Goal: Task Accomplishment & Management: Manage account settings

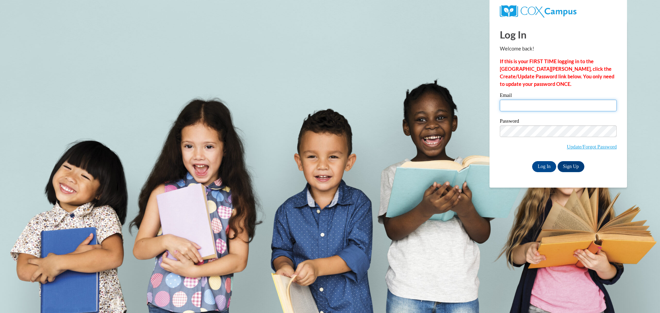
click at [562, 109] on input "Email" at bounding box center [558, 106] width 117 height 12
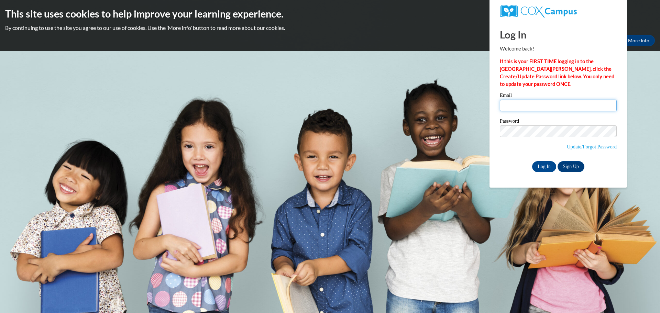
type input "[EMAIL_ADDRESS][PERSON_NAME][PERSON_NAME][DOMAIN_NAME]"
click at [539, 104] on input "[EMAIL_ADDRESS][PERSON_NAME][PERSON_NAME][DOMAIN_NAME]" at bounding box center [558, 106] width 117 height 12
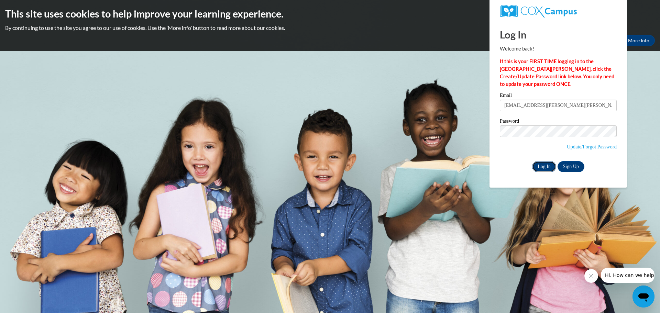
click at [546, 164] on input "Log In" at bounding box center [544, 166] width 24 height 11
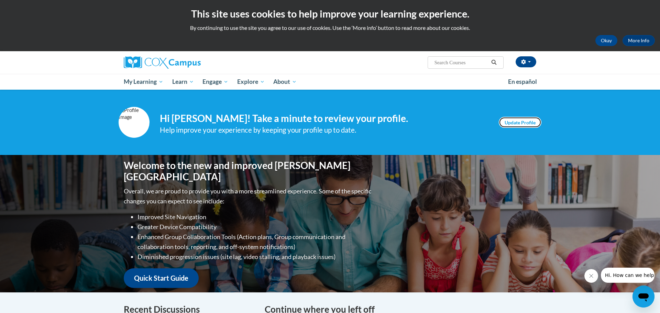
click at [527, 121] on link "Update Profile" at bounding box center [520, 122] width 43 height 11
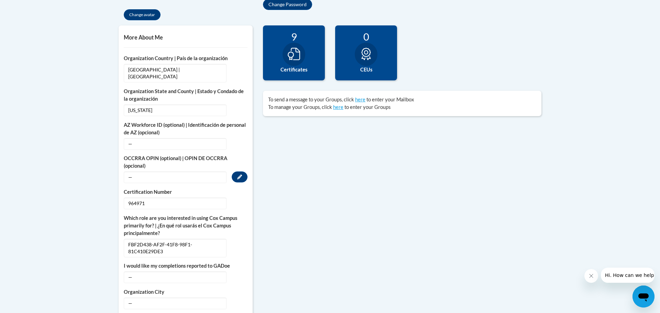
scroll to position [227, 0]
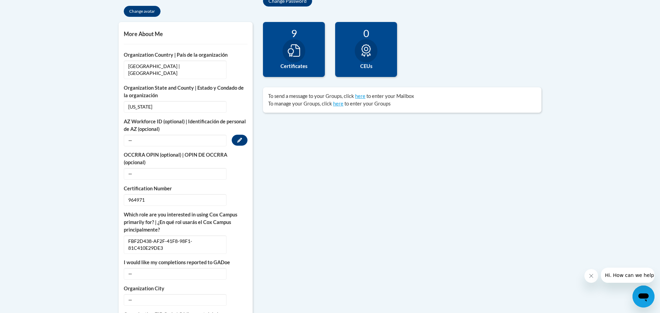
click at [160, 135] on span "—" at bounding box center [175, 141] width 103 height 12
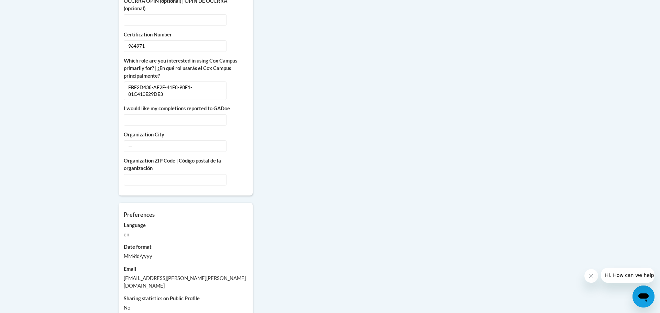
scroll to position [373, 0]
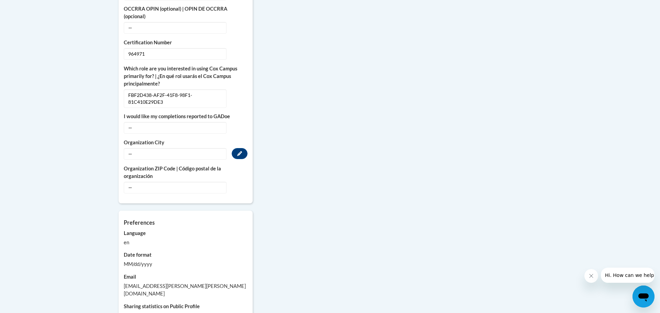
click at [164, 148] on span "—" at bounding box center [175, 154] width 103 height 12
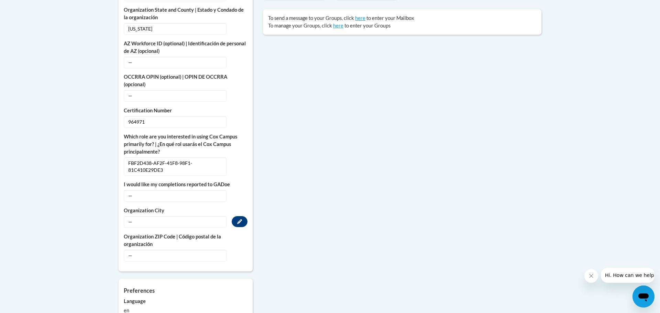
scroll to position [302, 0]
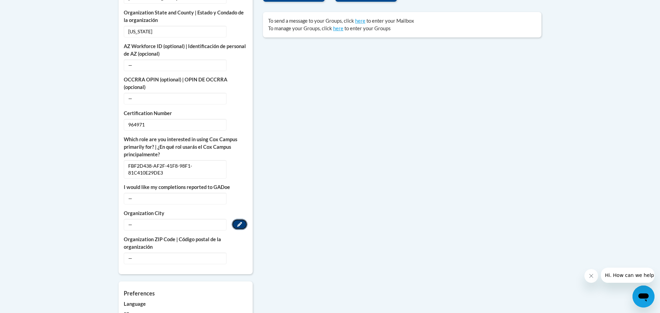
click at [239, 222] on icon "Custom profile fields" at bounding box center [239, 224] width 5 height 5
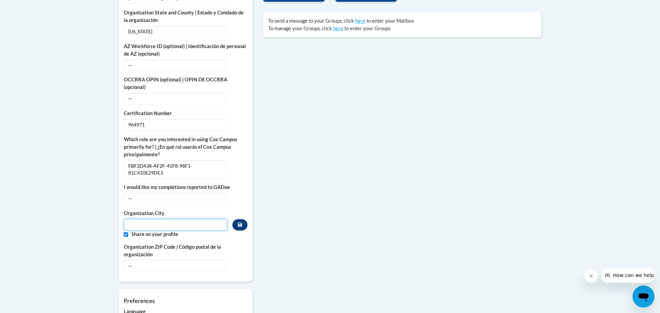
click at [178, 221] on input "Metadata input" at bounding box center [175, 225] width 103 height 12
click at [125, 232] on input "Custom profile fields" at bounding box center [126, 234] width 4 height 4
click at [153, 219] on input "Metadata input" at bounding box center [175, 225] width 103 height 12
click at [127, 232] on input "Custom profile fields" at bounding box center [126, 234] width 4 height 4
click at [125, 232] on input "Custom profile fields" at bounding box center [126, 234] width 4 height 4
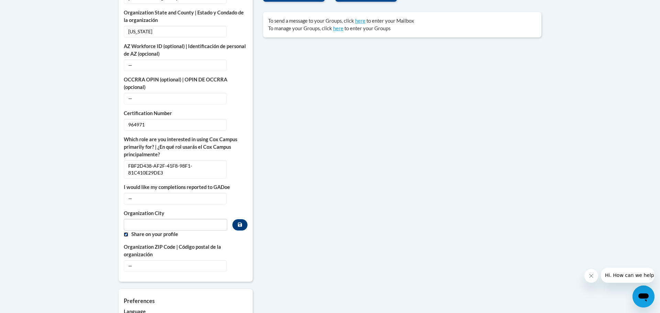
checkbox input "false"
click at [144, 219] on input "Metadata input" at bounding box center [175, 225] width 103 height 12
type input "Chatsworth"
click at [237, 219] on button "Custom profile fields" at bounding box center [239, 224] width 15 height 11
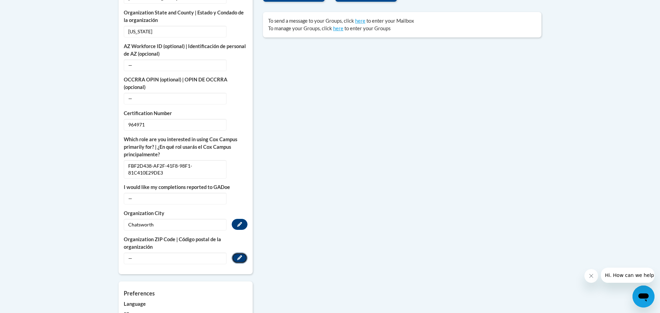
click at [240, 255] on icon "Custom profile fields" at bounding box center [239, 257] width 5 height 5
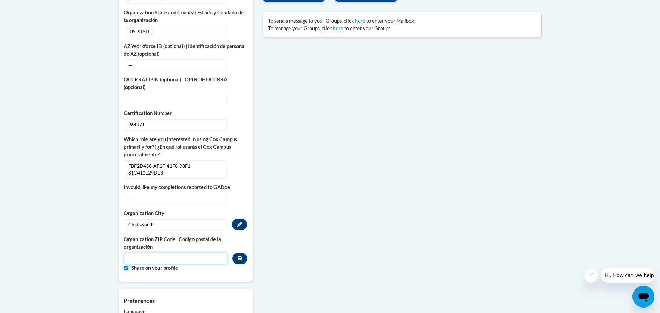
click at [176, 253] on input "Metadata input" at bounding box center [175, 259] width 103 height 12
type input "30705"
click at [126, 266] on input "Custom profile fields" at bounding box center [126, 268] width 4 height 4
checkbox input "false"
click at [240, 256] on icon "Custom profile fields" at bounding box center [240, 258] width 4 height 5
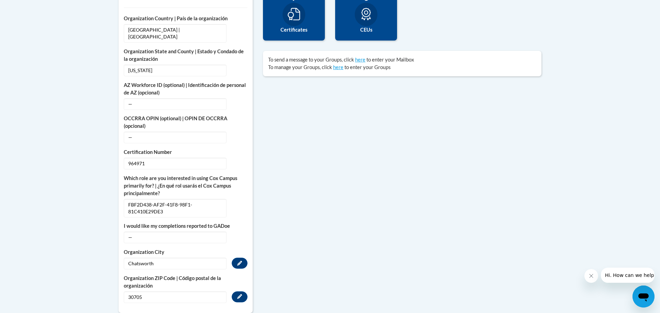
scroll to position [241, 0]
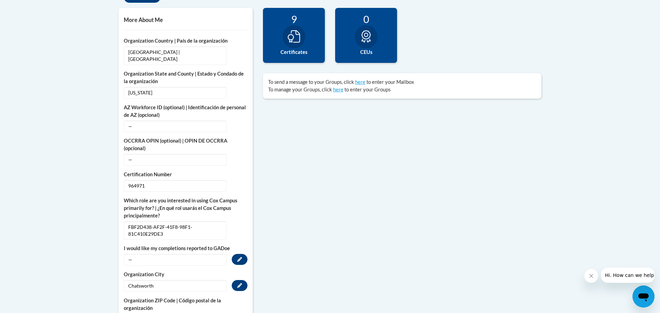
click at [201, 254] on span "—" at bounding box center [175, 260] width 103 height 12
click at [242, 257] on icon "Custom profile fields" at bounding box center [239, 259] width 5 height 5
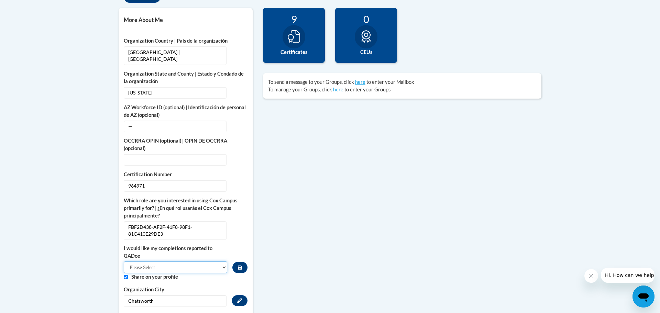
click at [208, 262] on select "Please Select Yes No" at bounding box center [175, 268] width 103 height 12
select select "7367c8e0-bc5f-4c55-9aa0-5f55ead1bbfb"
click at [124, 262] on select "Please Select Yes No" at bounding box center [175, 268] width 103 height 12
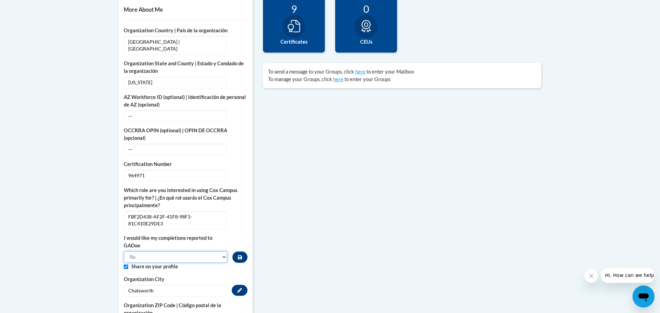
scroll to position [252, 0]
click at [244, 252] on button "Custom profile fields" at bounding box center [239, 256] width 15 height 11
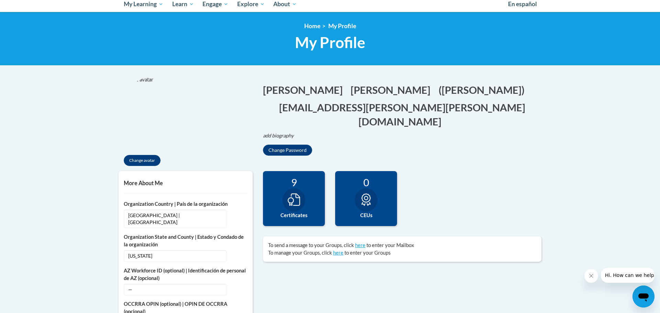
scroll to position [72, 0]
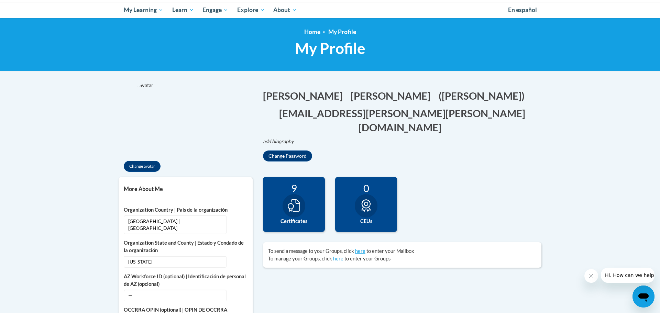
click at [300, 203] on icon at bounding box center [294, 205] width 12 height 12
click at [292, 204] on icon at bounding box center [294, 205] width 12 height 12
click at [295, 187] on div "9" at bounding box center [294, 188] width 52 height 12
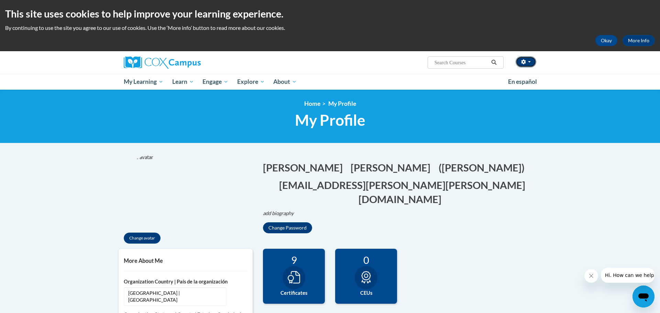
click at [525, 64] on icon "button" at bounding box center [523, 61] width 5 height 5
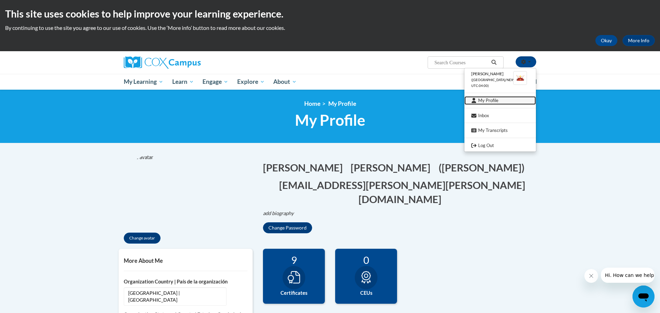
click at [491, 102] on link "My Profile" at bounding box center [499, 100] width 71 height 9
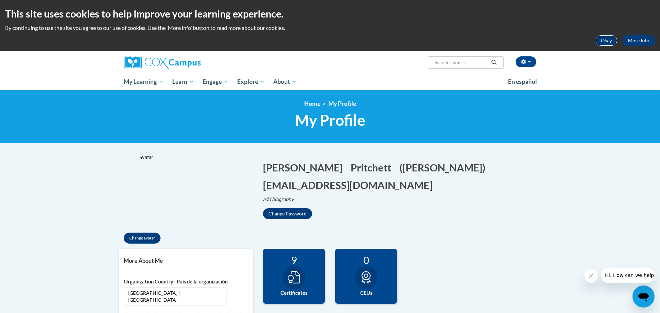
click at [603, 42] on button "Okay" at bounding box center [606, 40] width 22 height 11
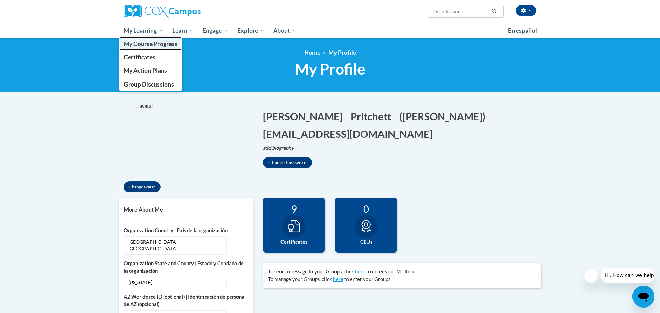
click at [144, 44] on span "My Course Progress" at bounding box center [151, 43] width 54 height 7
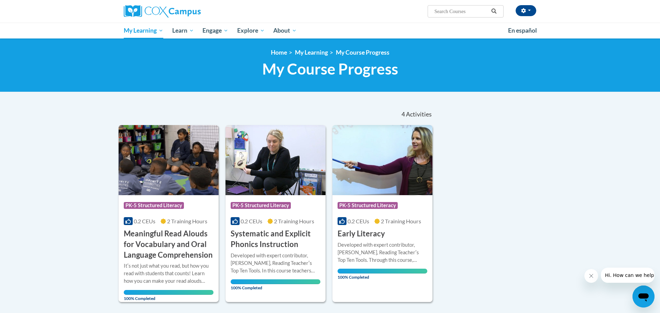
click at [536, 205] on div "Sort Date Enrolled Title (A-Z) «« « 1-4 » »» 4 Activities CEUs Course Category:…" at bounding box center [329, 292] width 433 height 379
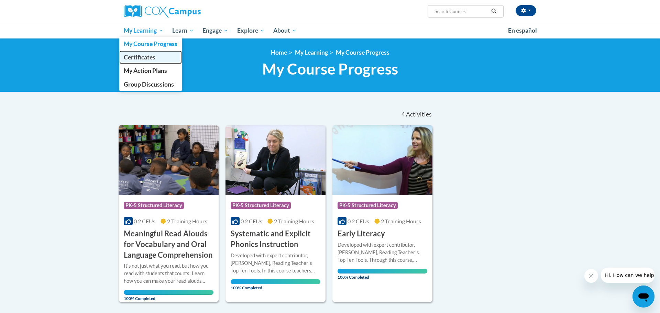
click at [144, 58] on span "Certificates" at bounding box center [140, 57] width 32 height 7
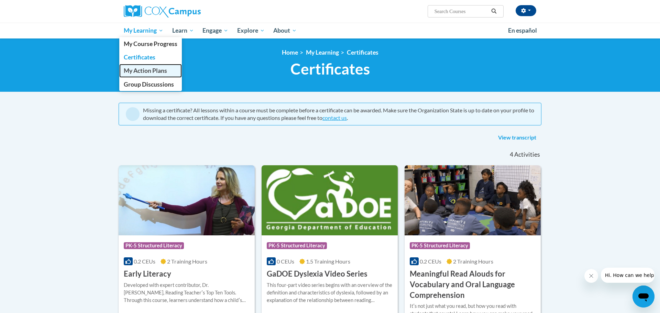
click at [157, 68] on span "My Action Plans" at bounding box center [145, 70] width 43 height 7
